Goal: Check status: Check status

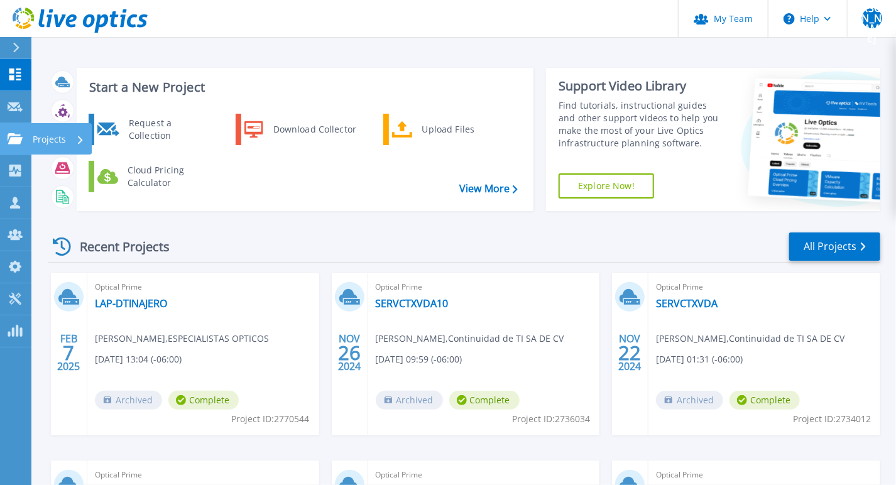
click at [22, 140] on div "Projects" at bounding box center [37, 138] width 58 height 11
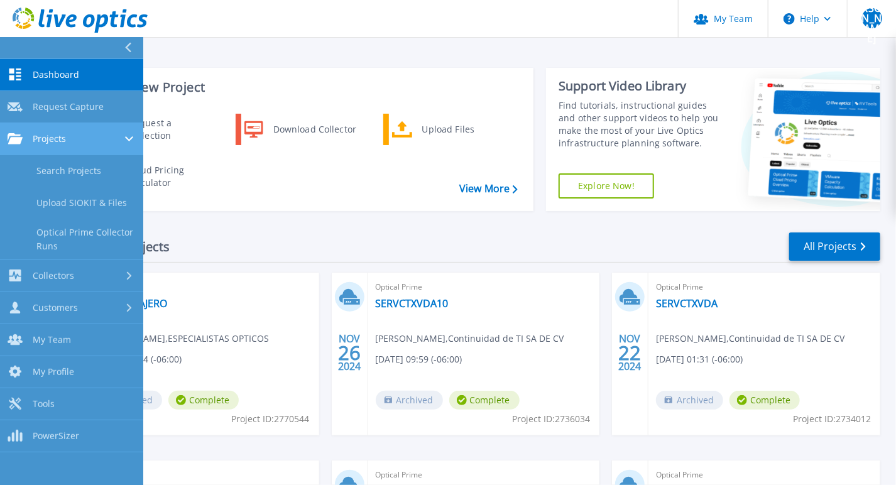
click at [58, 133] on span "Projects" at bounding box center [49, 138] width 33 height 11
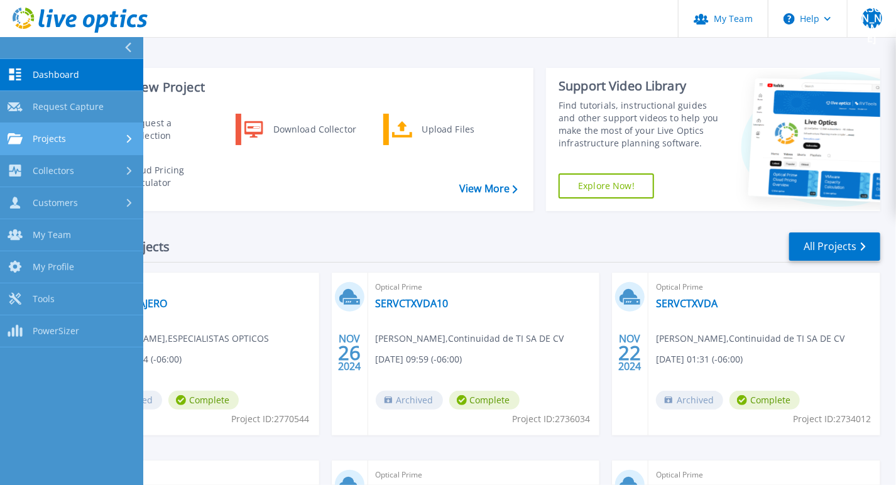
click at [59, 146] on link "Projects Projects" at bounding box center [71, 139] width 143 height 32
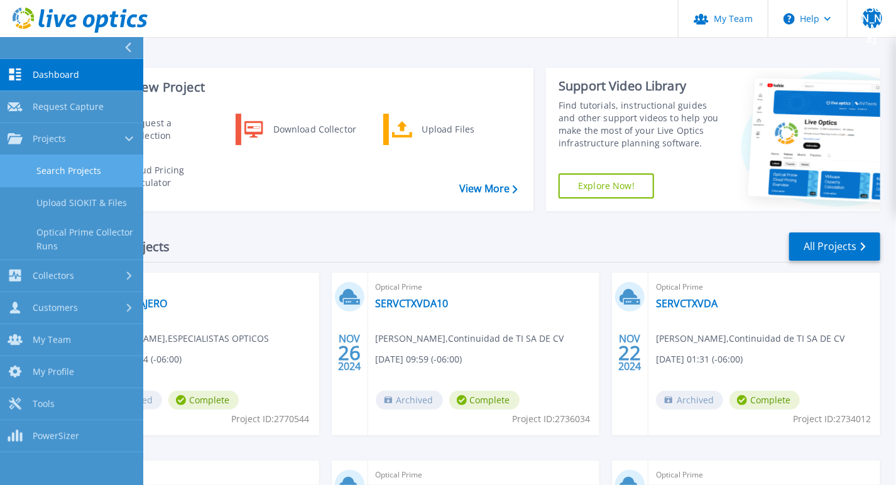
click at [76, 168] on link "Search Projects" at bounding box center [71, 171] width 143 height 32
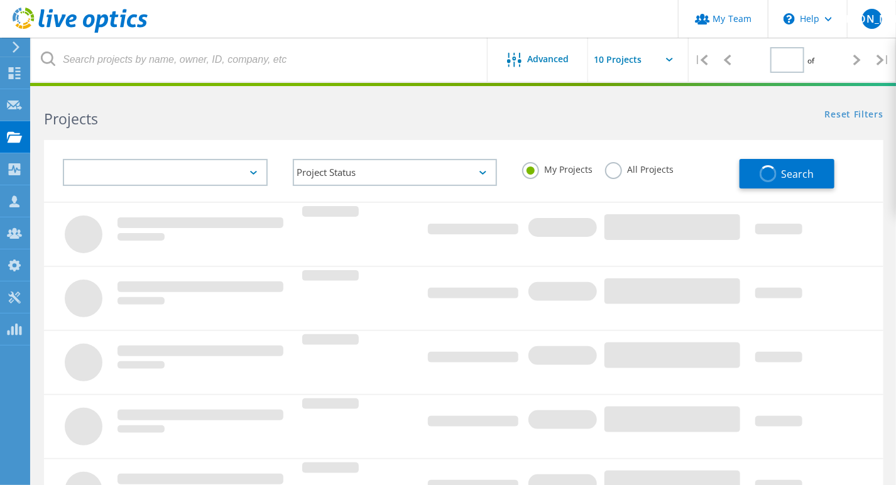
type input "1"
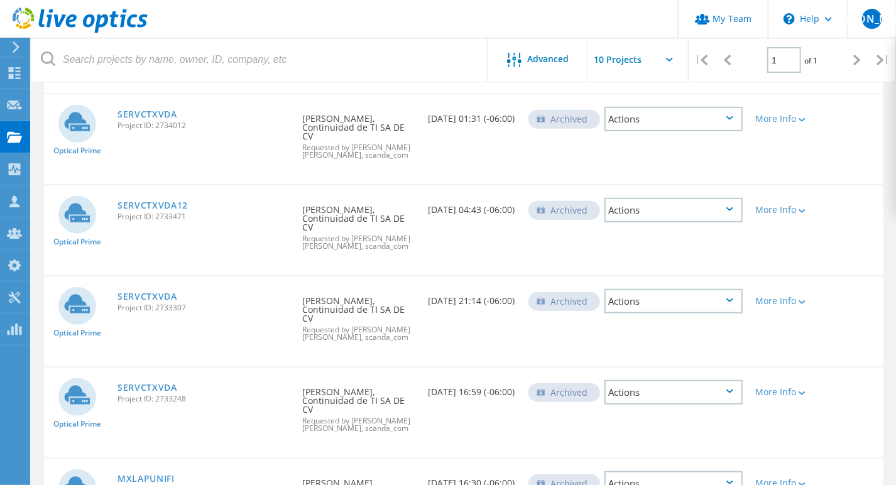
scroll to position [265, 0]
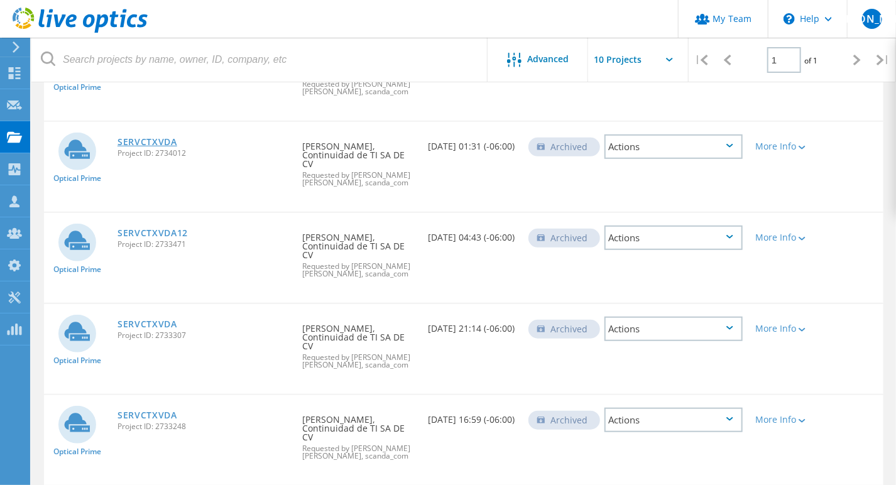
click at [160, 138] on link "SERVCTXVDA" at bounding box center [148, 142] width 60 height 9
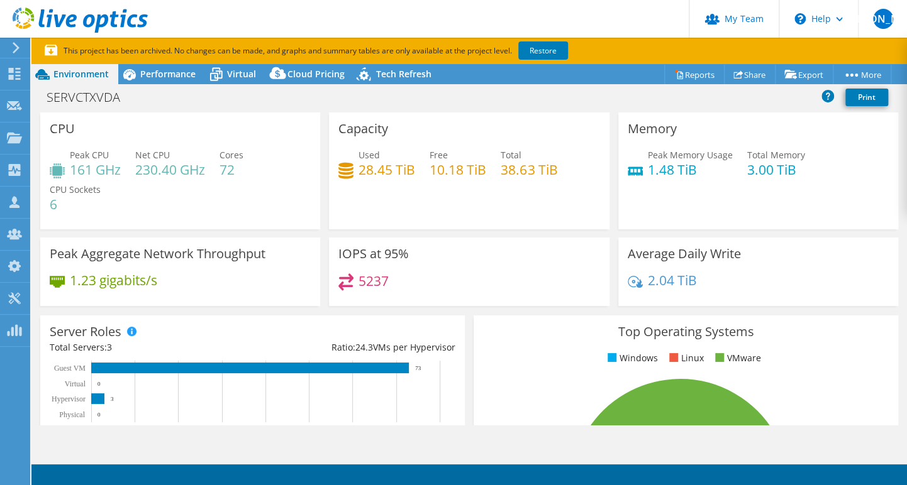
select select "USEast"
select select "MXN"
